Goal: Task Accomplishment & Management: Manage account settings

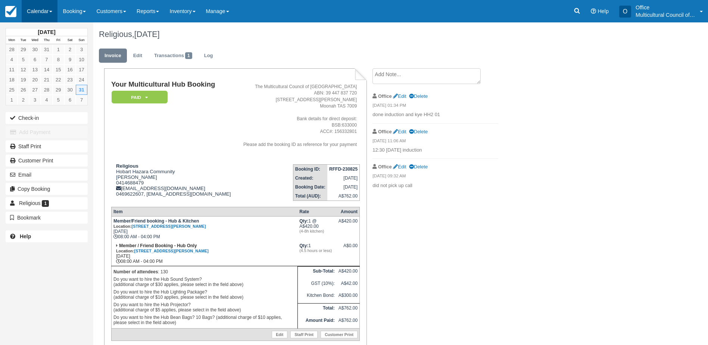
click at [30, 12] on link "Calendar" at bounding box center [40, 11] width 36 height 22
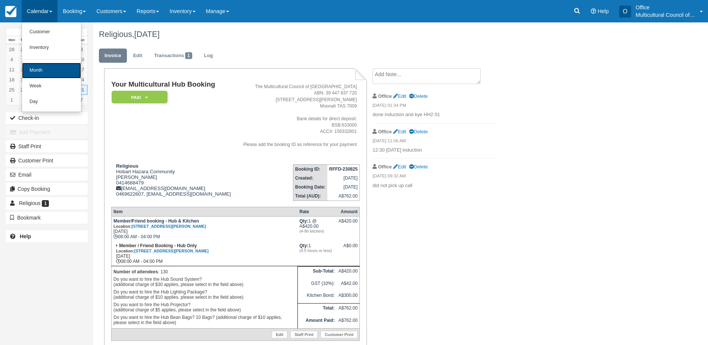
click at [53, 71] on link "Month" at bounding box center [51, 71] width 59 height 16
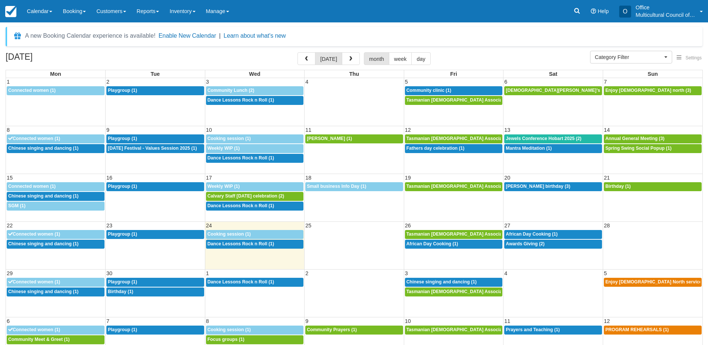
select select
click at [64, 233] on div "9:30a Connected women (1)" at bounding box center [55, 234] width 95 height 6
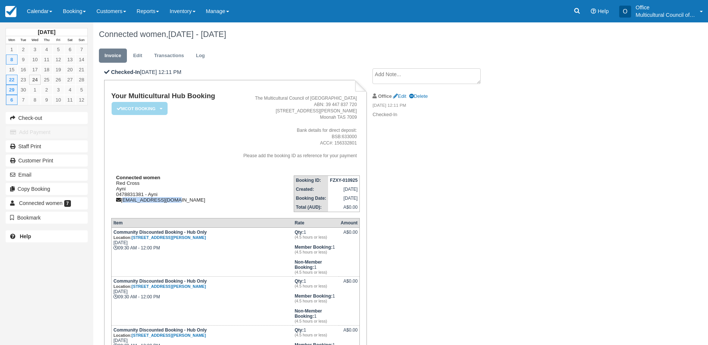
drag, startPoint x: 173, startPoint y: 200, endPoint x: 123, endPoint y: 202, distance: 50.4
click at [123, 202] on div "Connected women Red Cross Ayni 0478831381 - Ayni [EMAIL_ADDRESS][DOMAIN_NAME]" at bounding box center [169, 189] width 116 height 28
copy div "[EMAIL_ADDRESS][DOMAIN_NAME]"
click at [334, 52] on ul "Invoice Edit Transactions Log" at bounding box center [359, 57] width 520 height 22
click at [41, 2] on link "Calendar" at bounding box center [40, 11] width 36 height 22
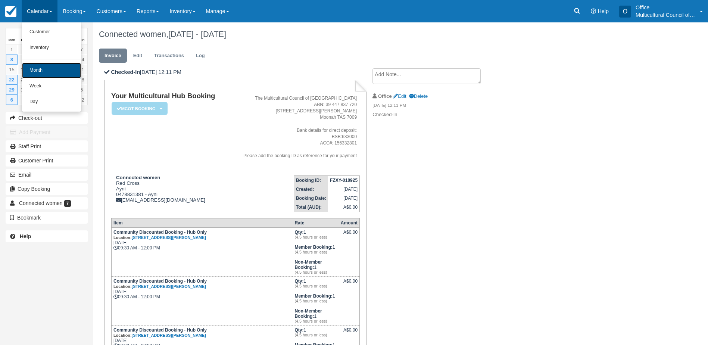
click at [49, 66] on link "Month" at bounding box center [51, 71] width 59 height 16
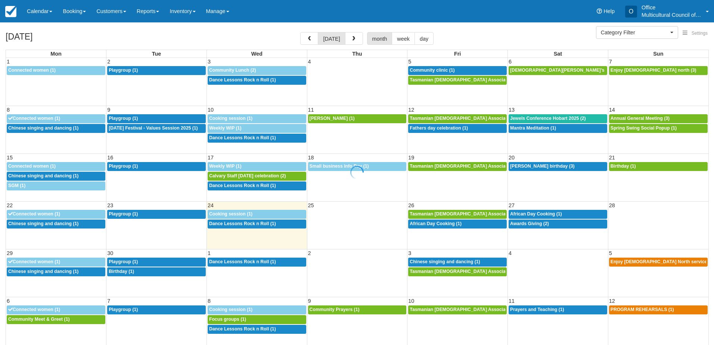
select select
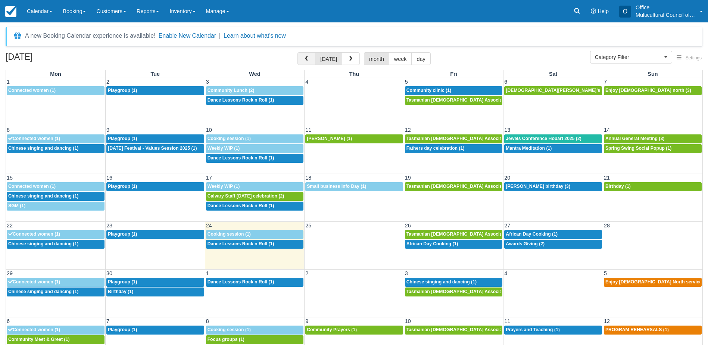
click at [308, 59] on span "button" at bounding box center [306, 58] width 5 height 5
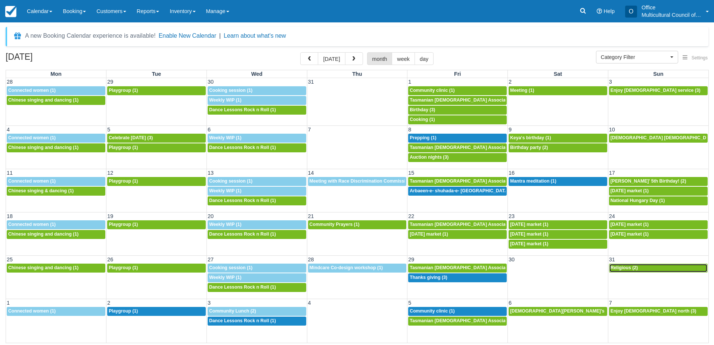
click at [626, 270] on span "Religious (2)" at bounding box center [623, 267] width 27 height 5
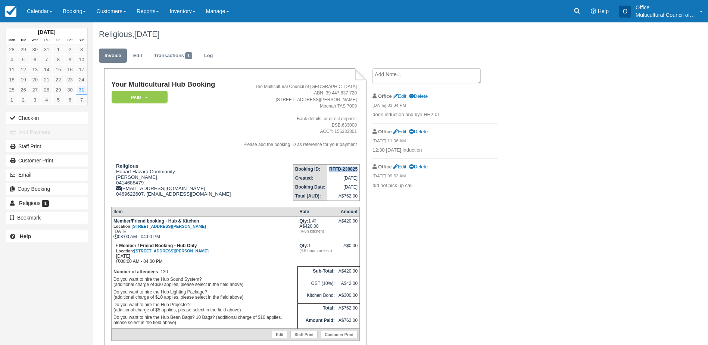
drag, startPoint x: 329, startPoint y: 169, endPoint x: 359, endPoint y: 168, distance: 29.5
click at [359, 168] on td "RFFD-230825" at bounding box center [343, 168] width 32 height 9
copy strong "RFFD-230825"
click at [446, 240] on div "Your Multicultural Hub Booking Paid   Pending Reserved Bond and deposit Cancell…" at bounding box center [298, 226] width 411 height 316
